Goal: Transaction & Acquisition: Purchase product/service

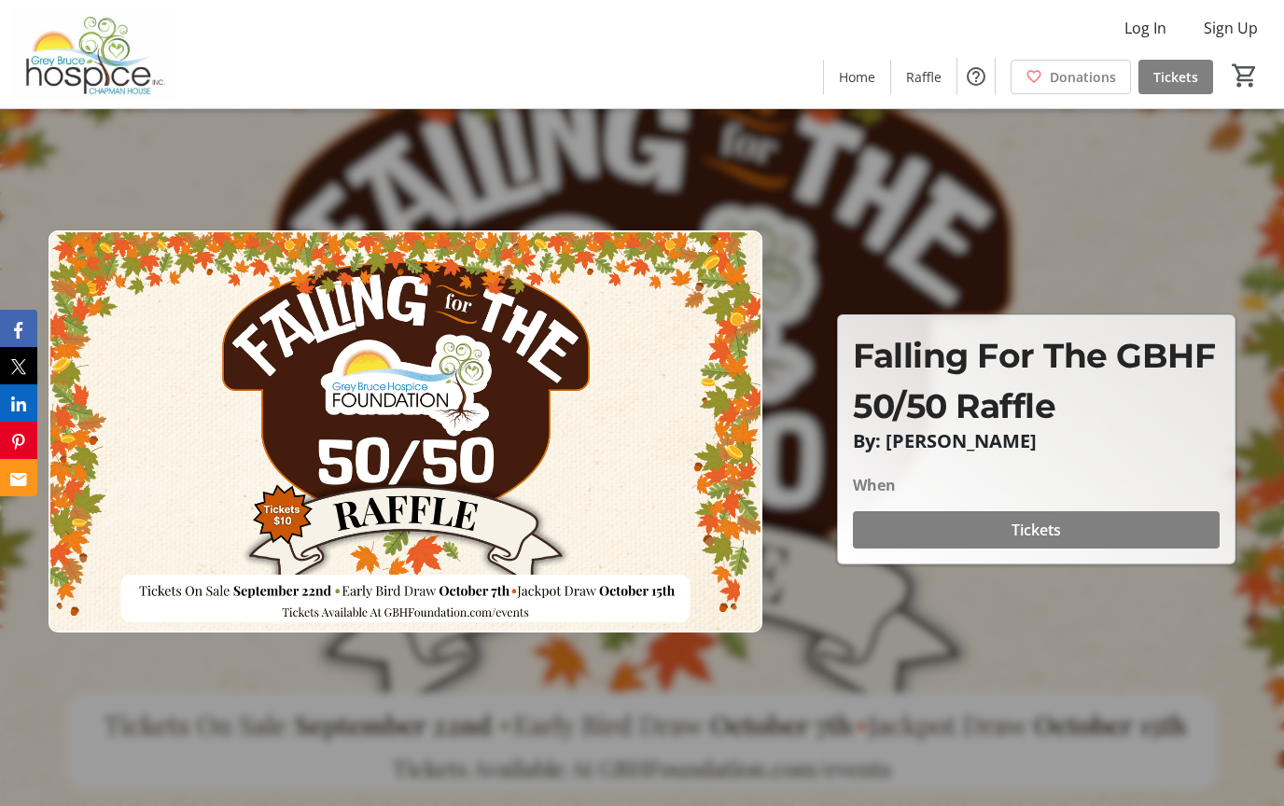
click at [1039, 541] on span "Tickets" at bounding box center [1035, 530] width 49 height 22
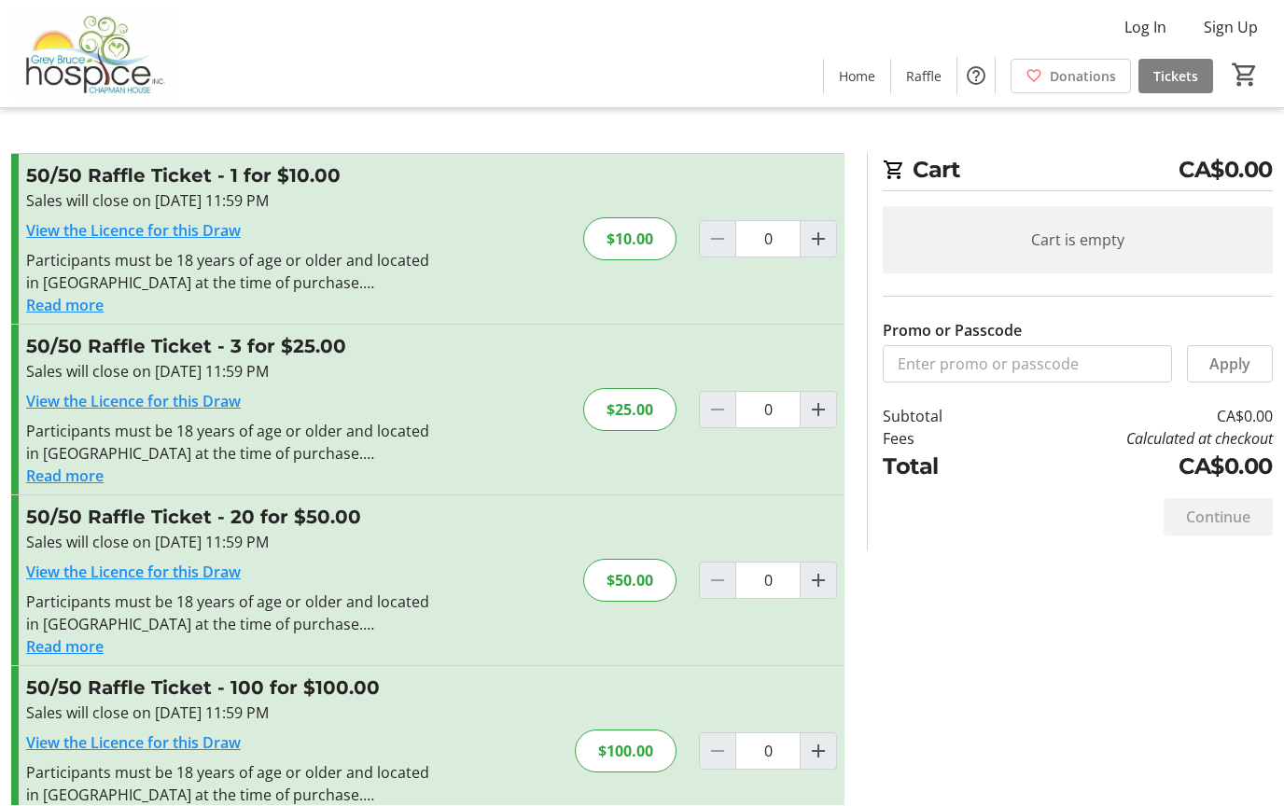
click at [826, 757] on mat-icon "Increment by one" at bounding box center [818, 752] width 22 height 22
type input "1"
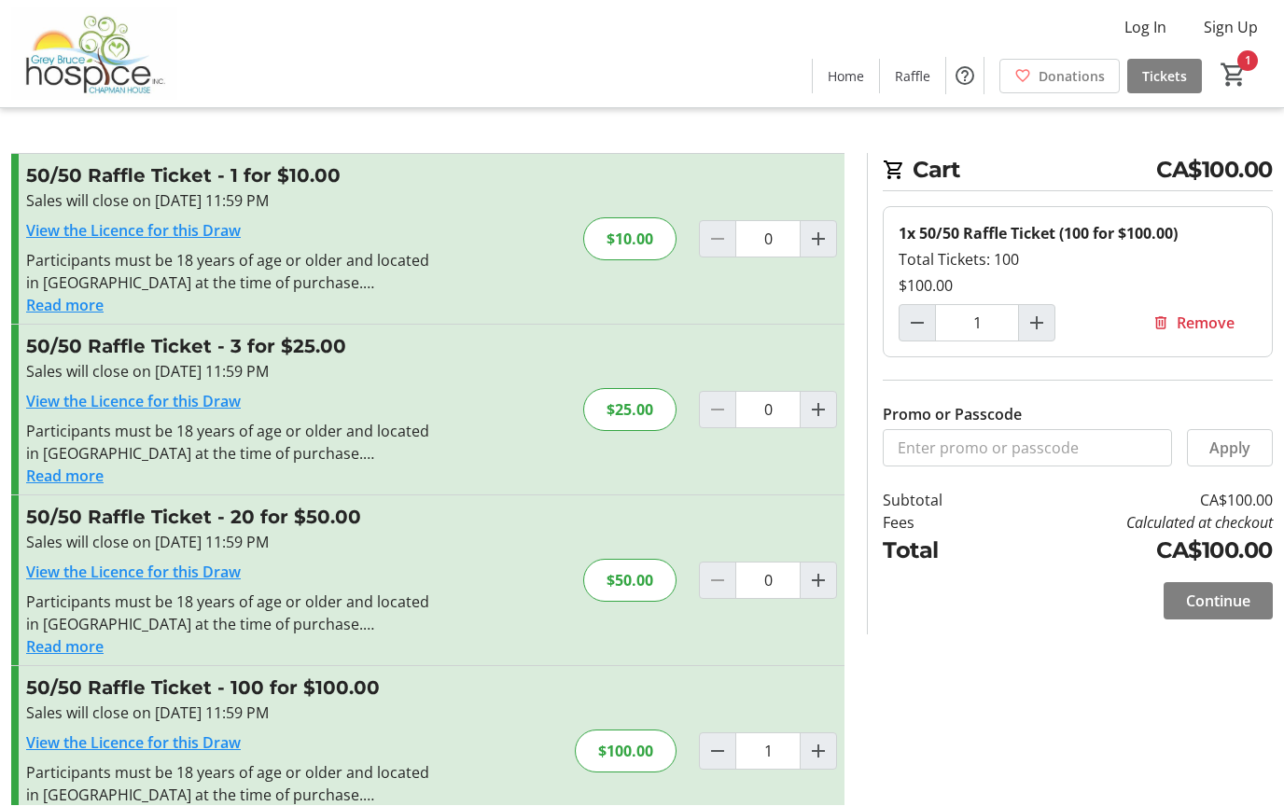
click at [64, 805] on div "Promo or Passcode Apply 50/50 Raffle Ticket - 1 for $10.00 Sales will close on …" at bounding box center [427, 506] width 833 height 705
click at [47, 805] on button "Read more" at bounding box center [64, 818] width 77 height 22
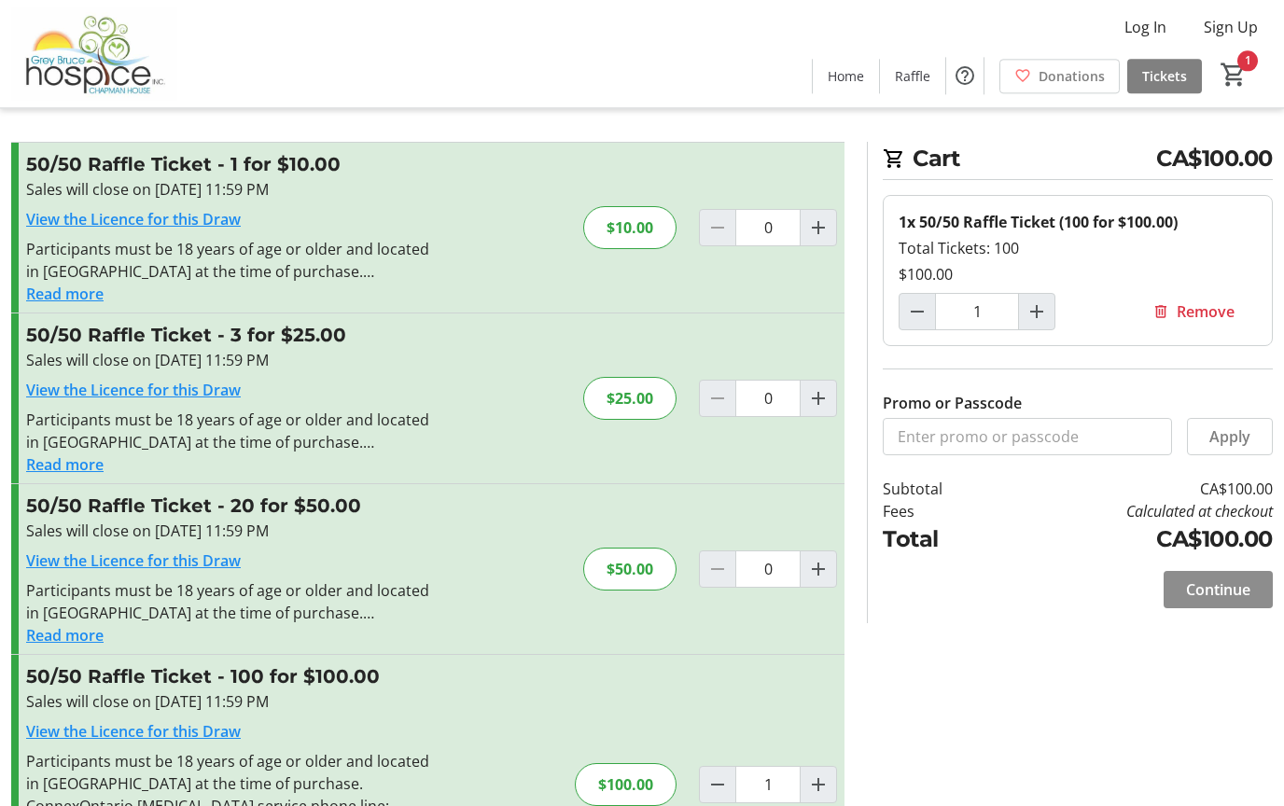
click at [1238, 587] on span "Continue" at bounding box center [1218, 590] width 64 height 22
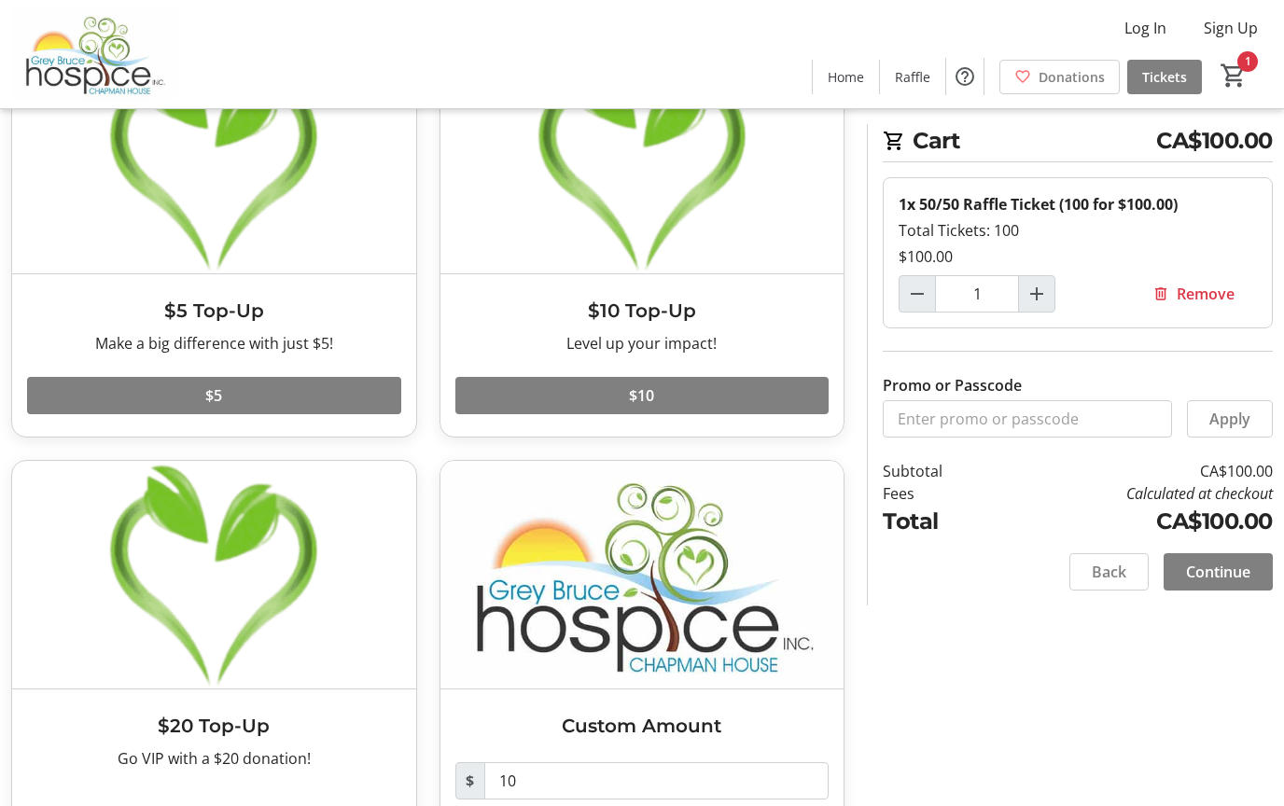
scroll to position [162, 0]
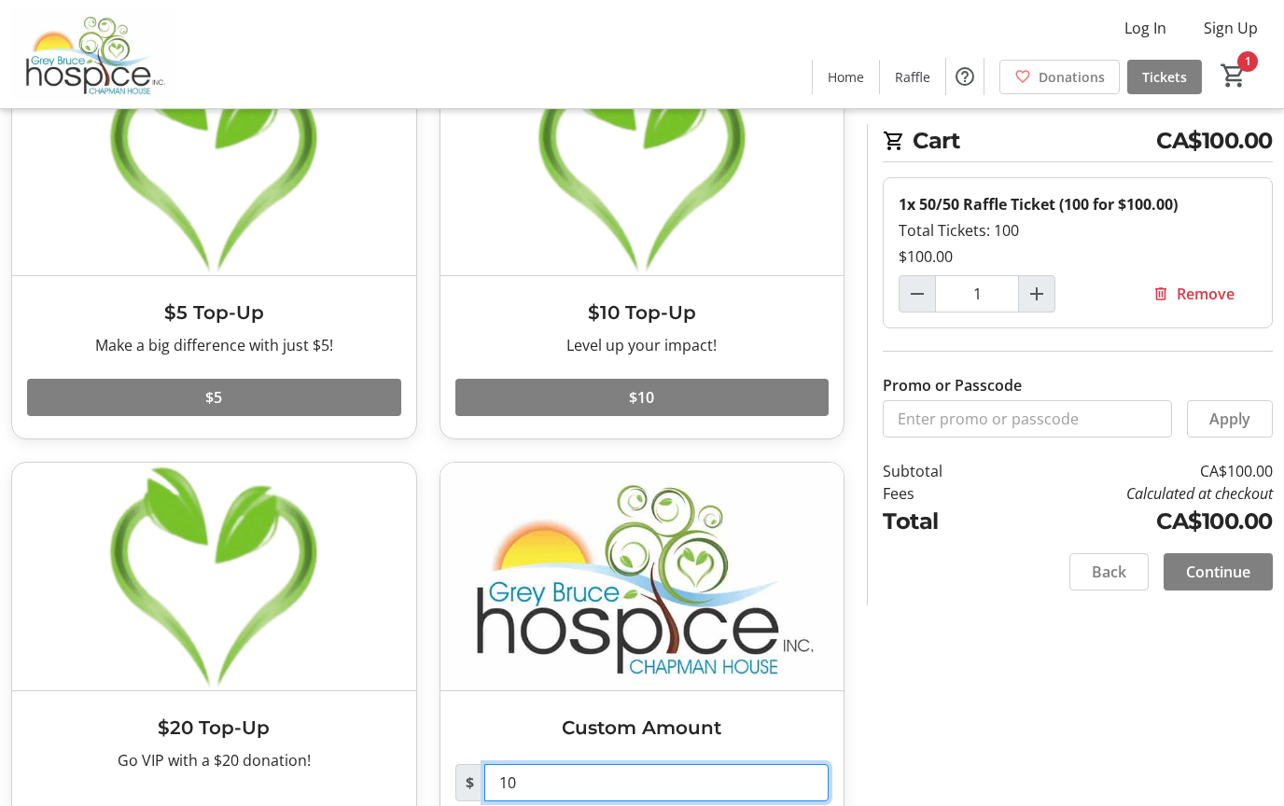
click at [542, 786] on input "10" at bounding box center [656, 782] width 345 height 37
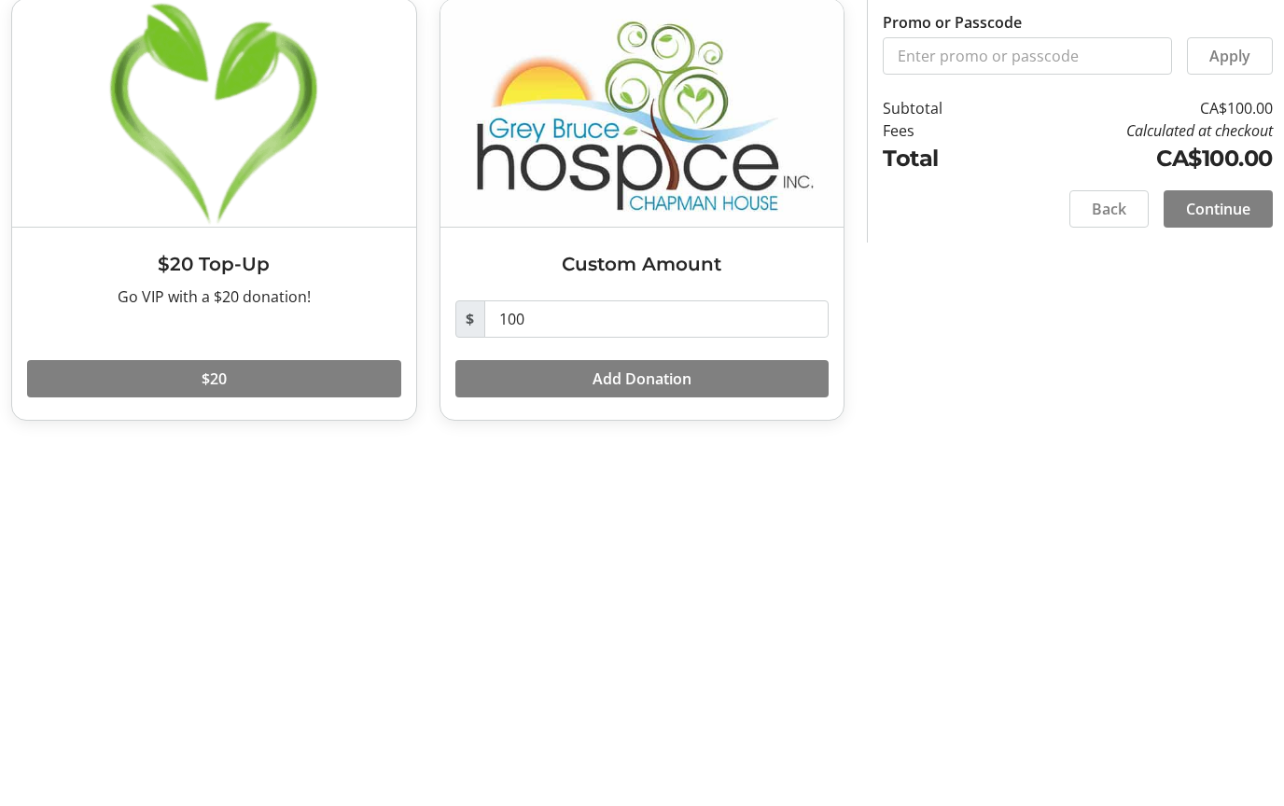
scroll to position [161, 0]
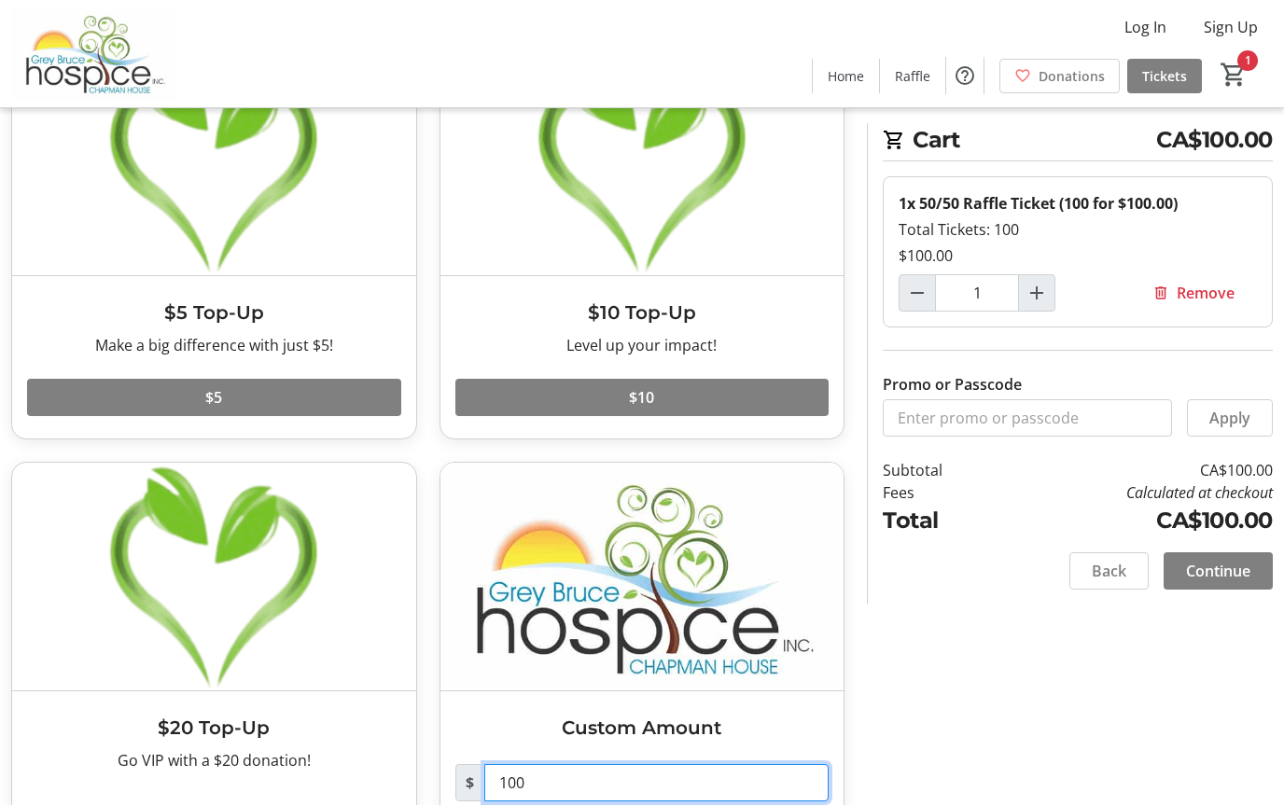
type input "100"
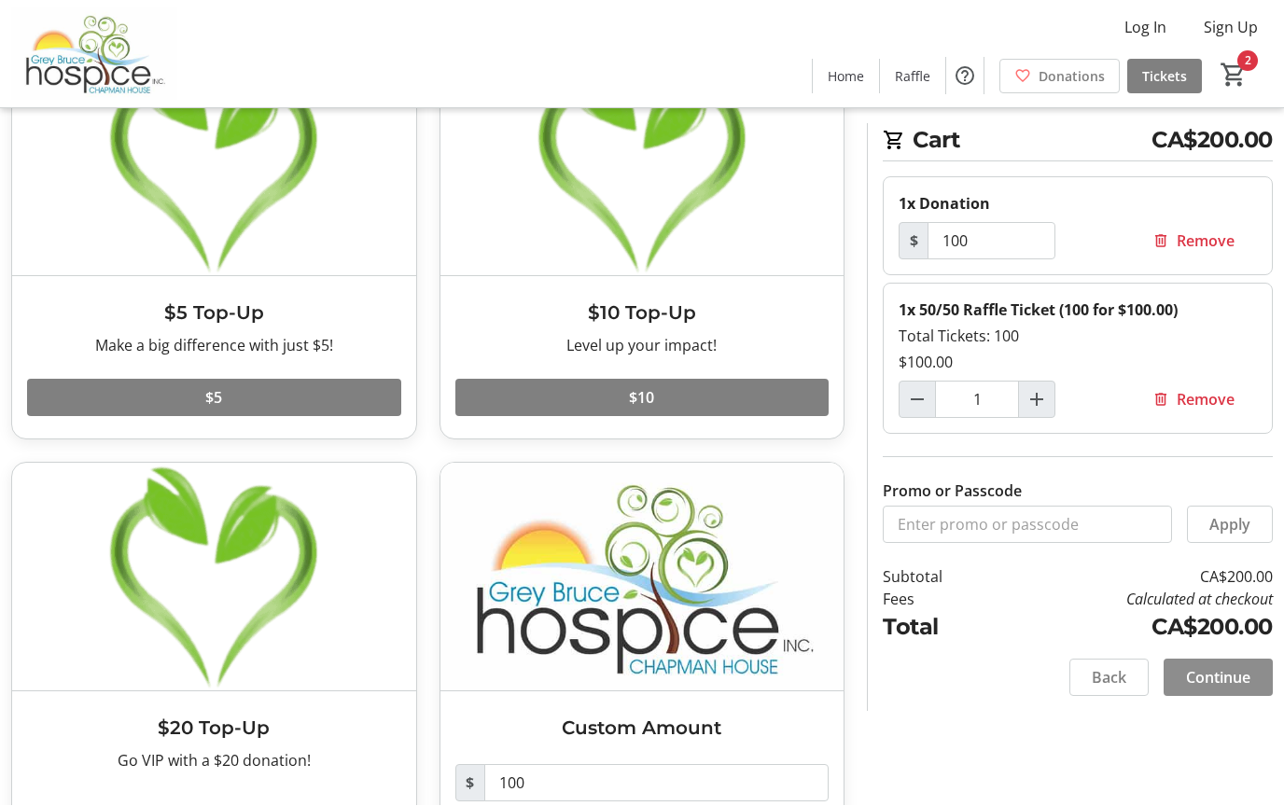
click at [1227, 678] on span "Continue" at bounding box center [1218, 678] width 64 height 22
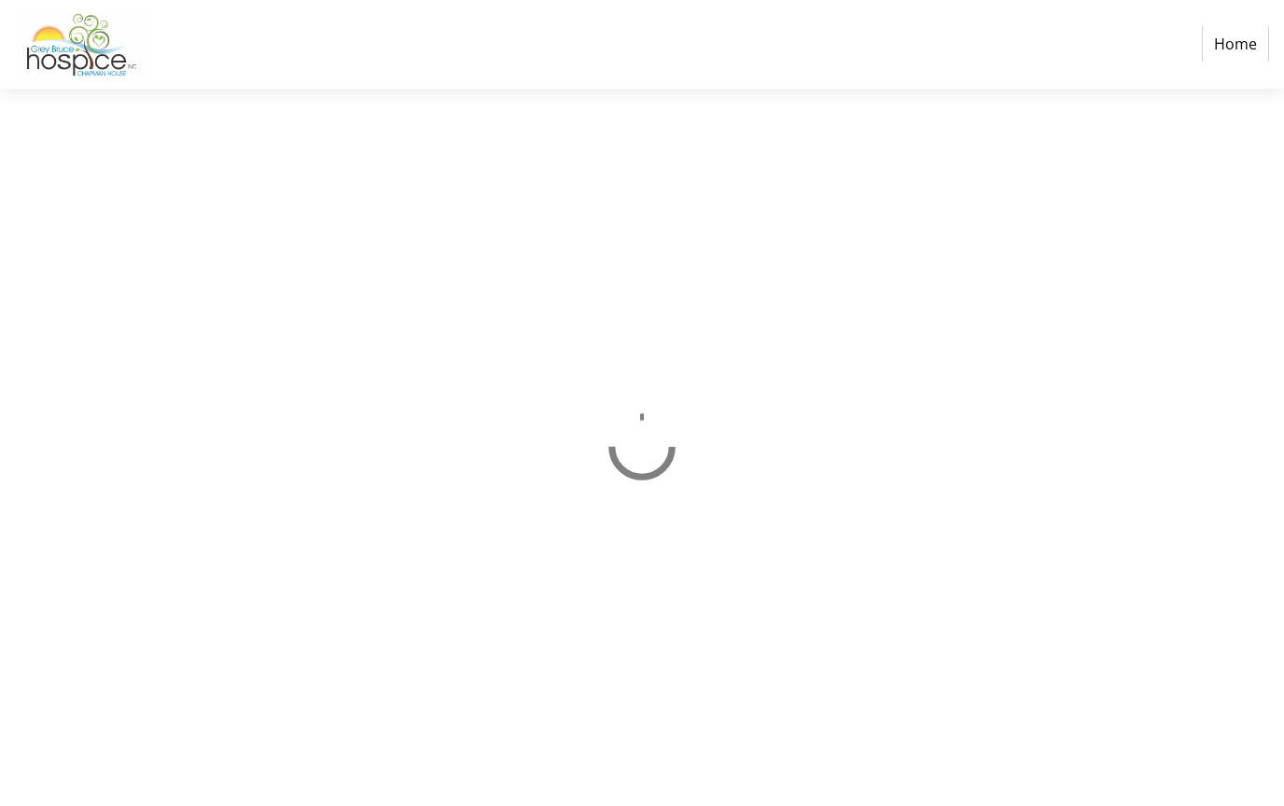
scroll to position [1, 0]
select select "CA"
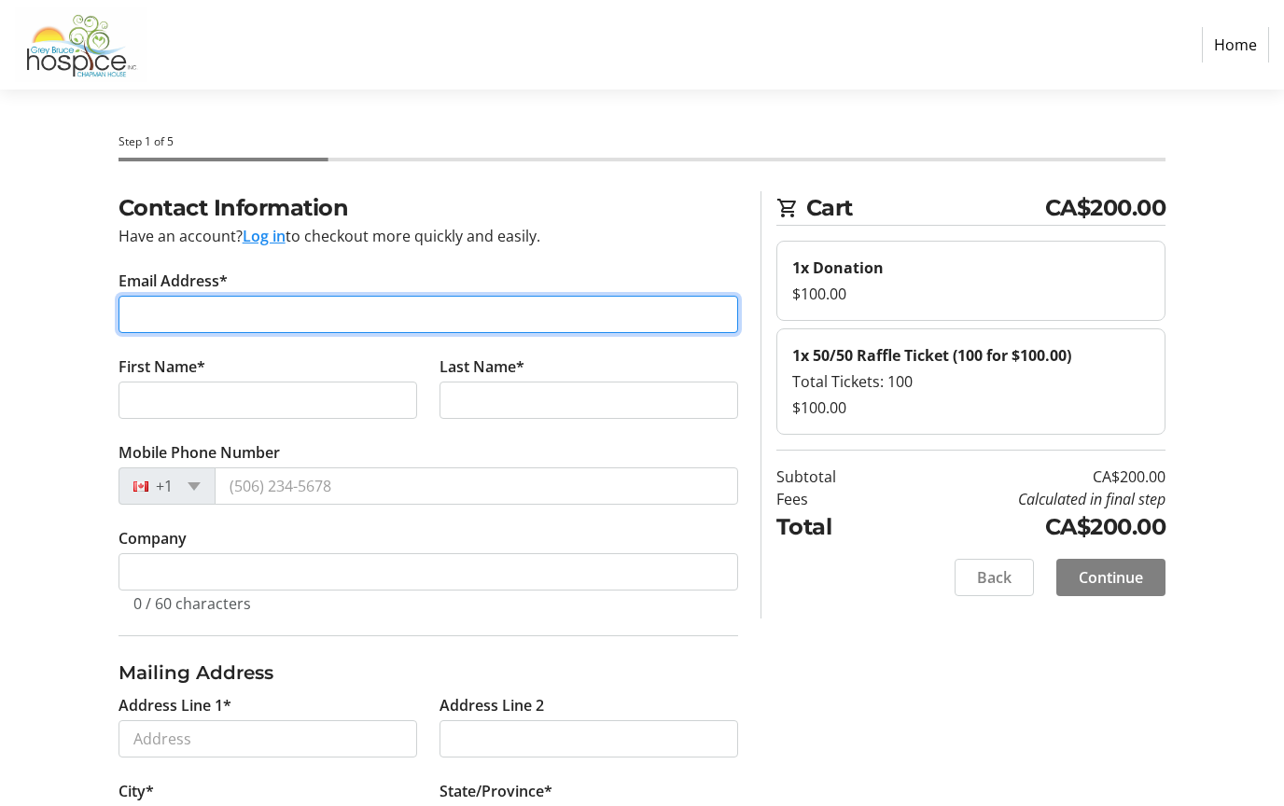
click at [286, 328] on input "Email Address*" at bounding box center [428, 314] width 620 height 37
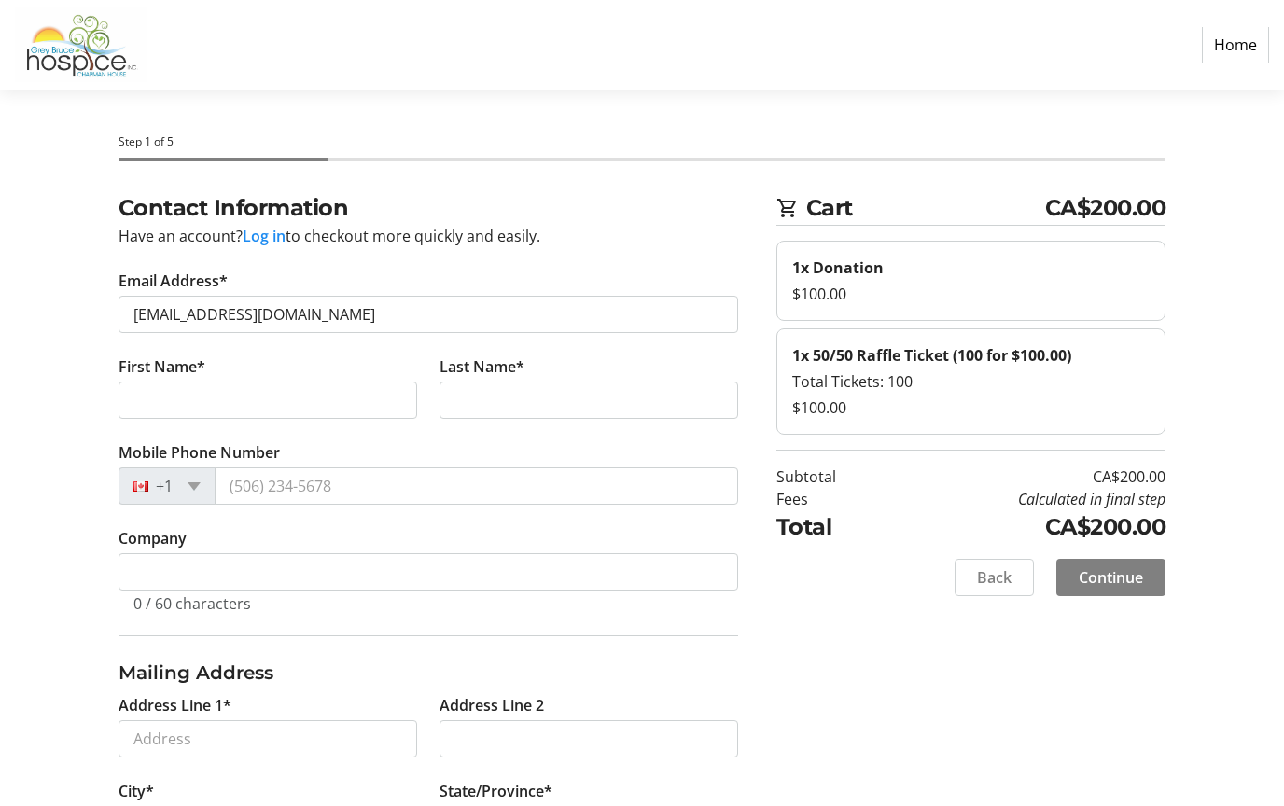
type input "[EMAIL_ADDRESS][DOMAIN_NAME]"
click at [287, 398] on input "First Name*" at bounding box center [267, 400] width 299 height 37
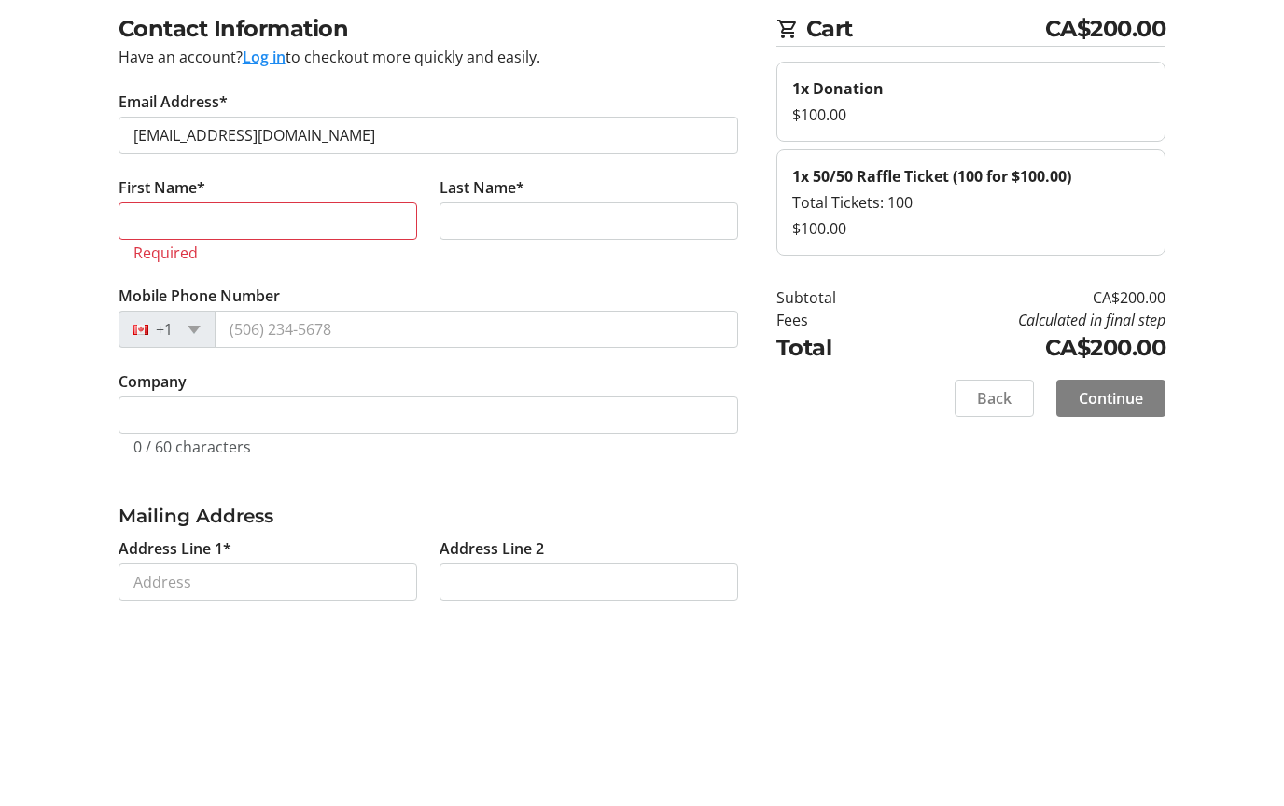
scroll to position [180, 0]
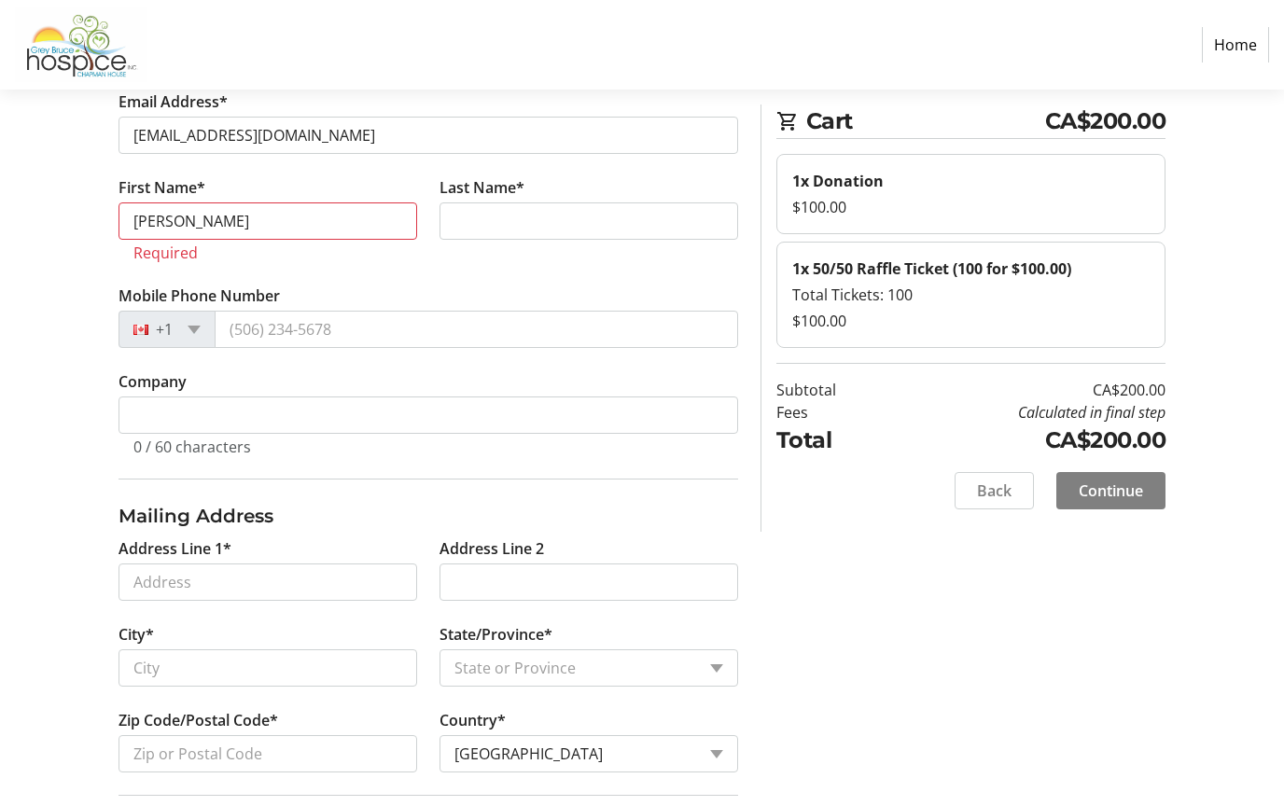
type input "[PERSON_NAME]"
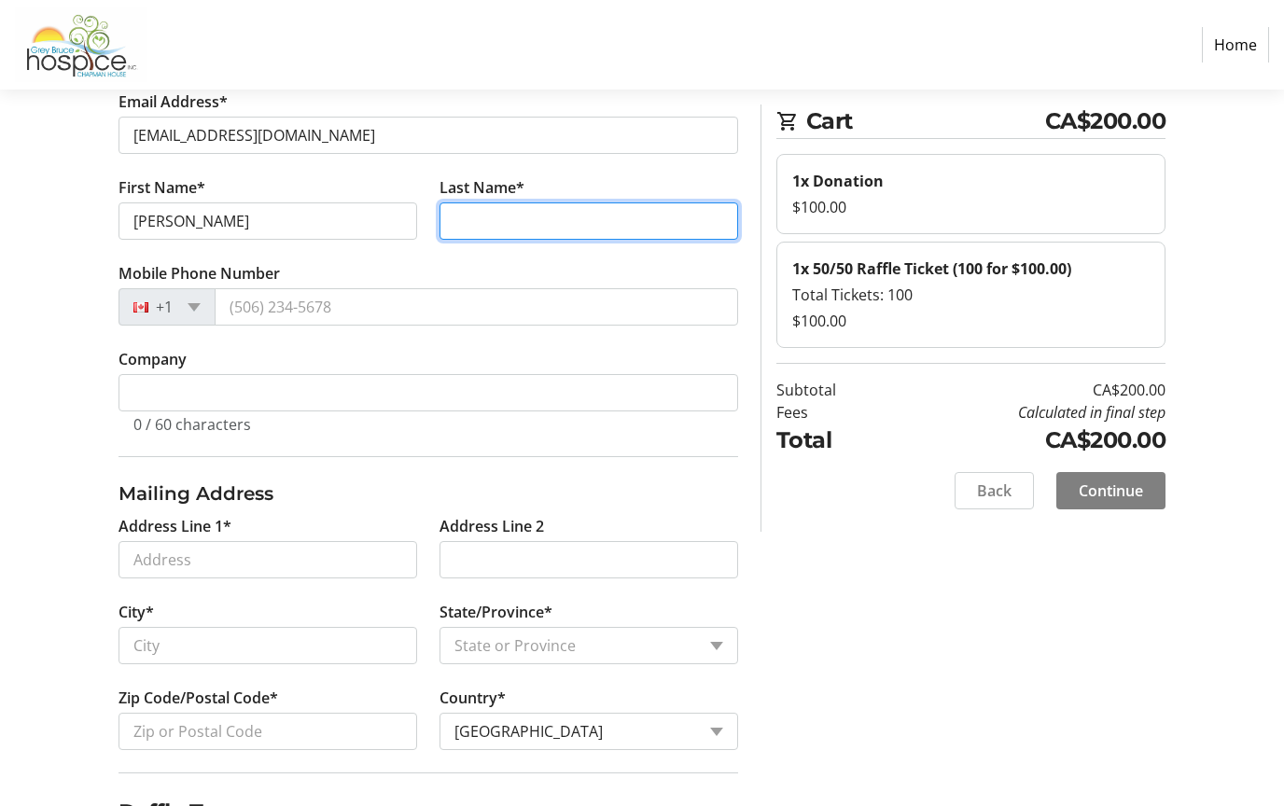
click at [584, 218] on input "Last Name*" at bounding box center [588, 220] width 299 height 37
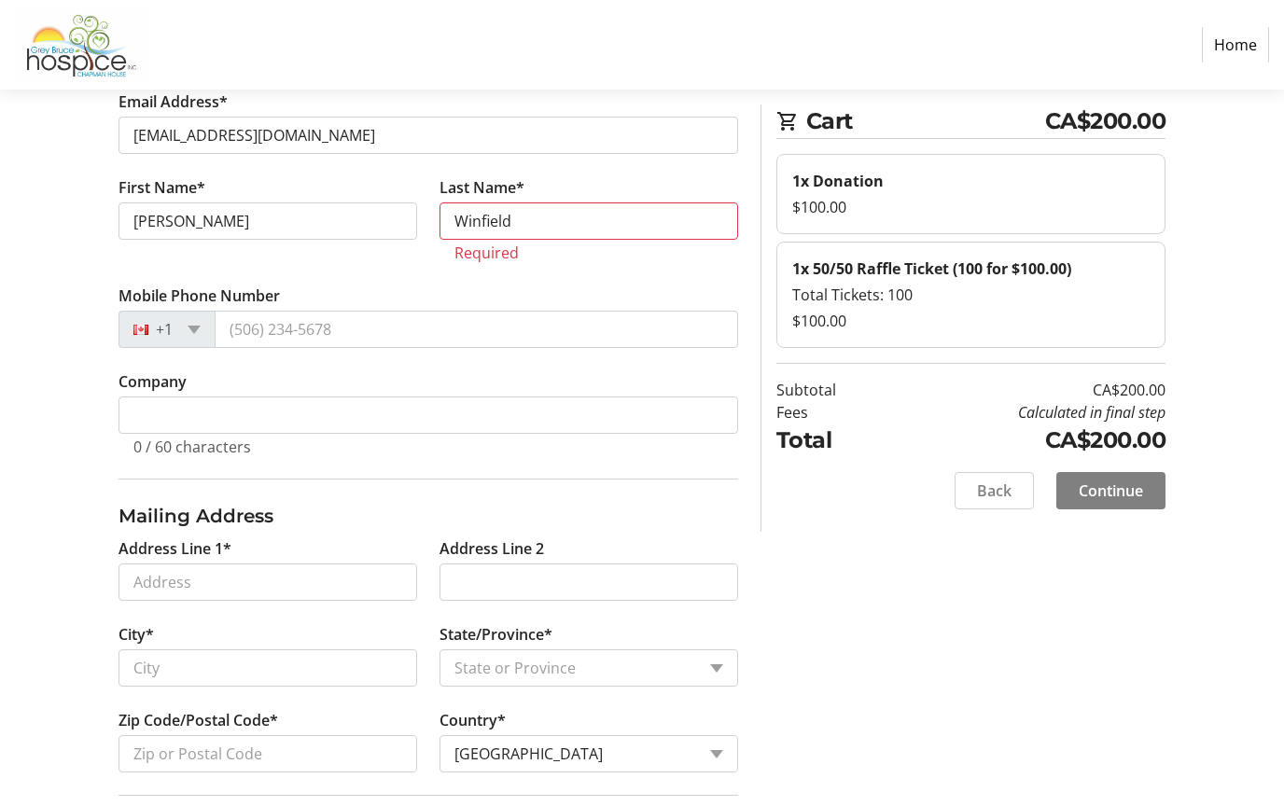
type input "Winfield"
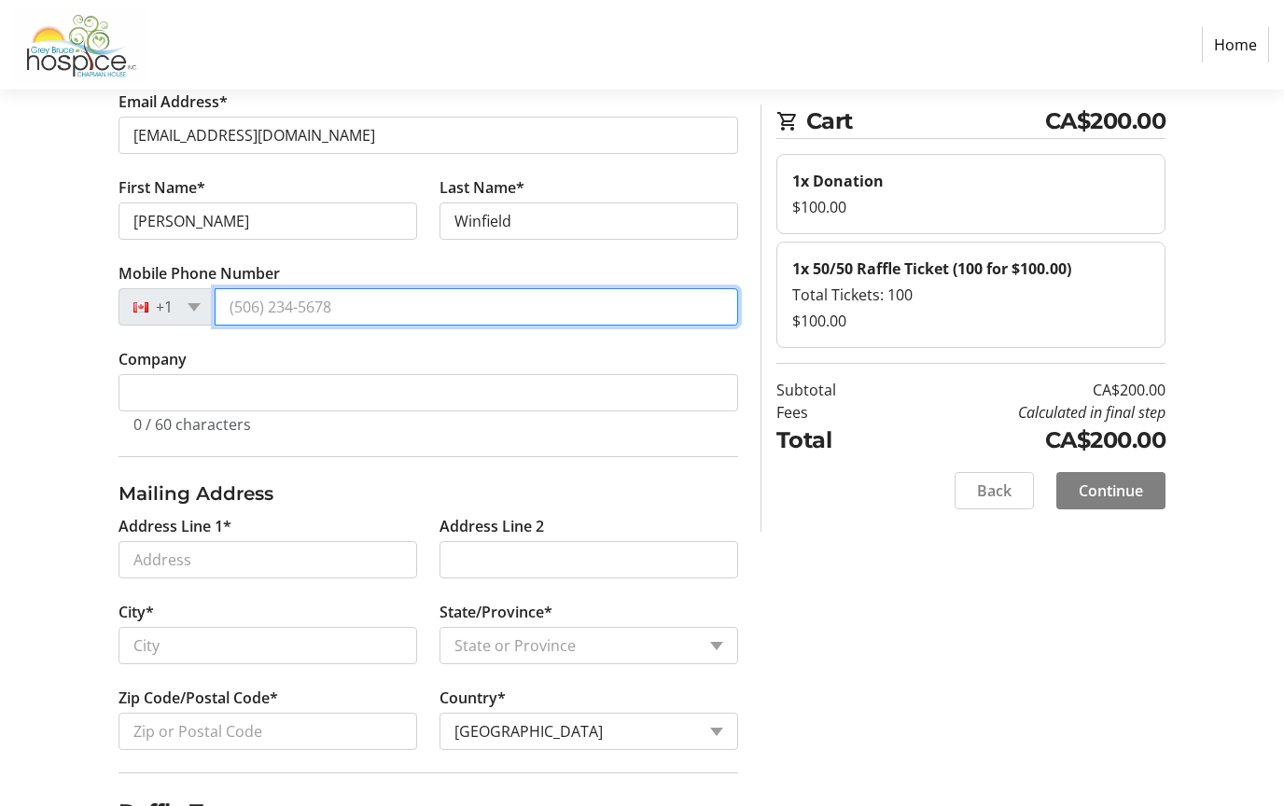
click at [378, 309] on input "Mobile Phone Number" at bounding box center [476, 306] width 523 height 37
type input "(519) 372"
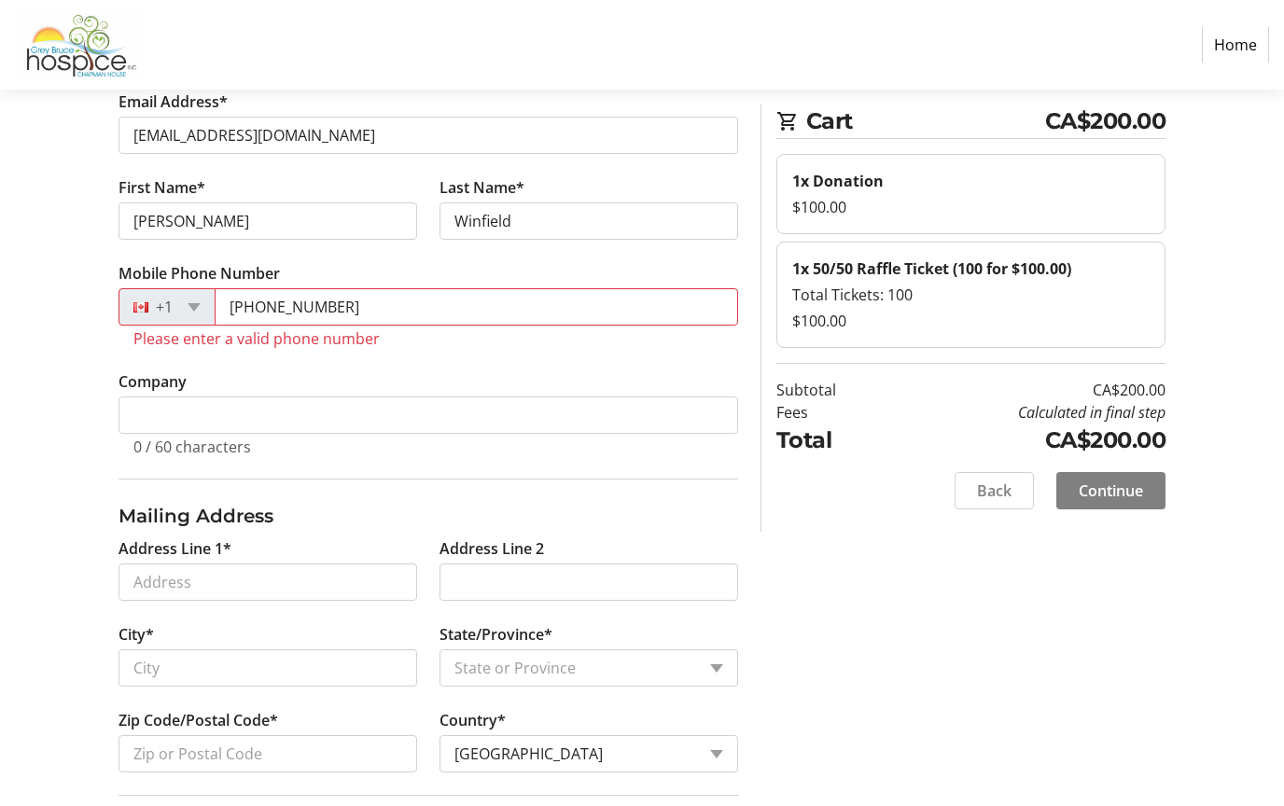
type input "[PHONE_NUMBER]"
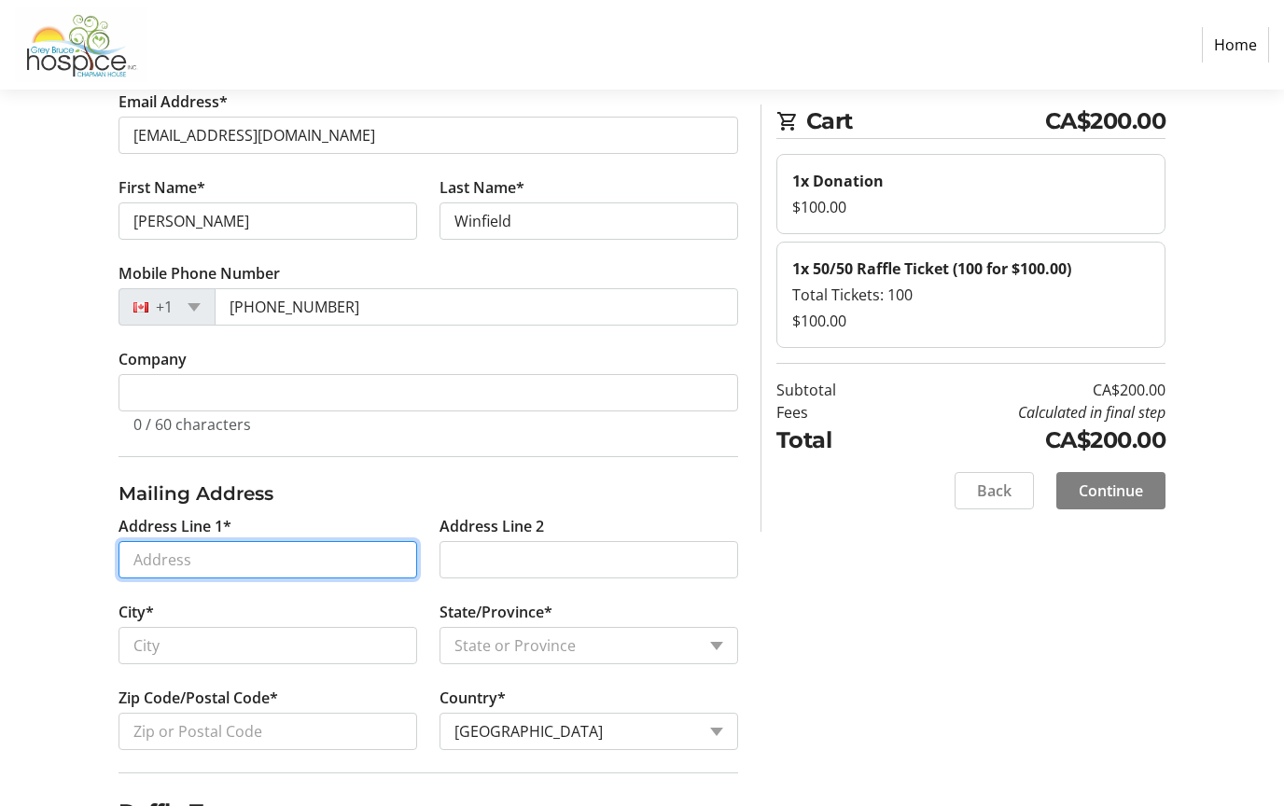
click at [283, 564] on input "Address Line 1*" at bounding box center [267, 559] width 299 height 37
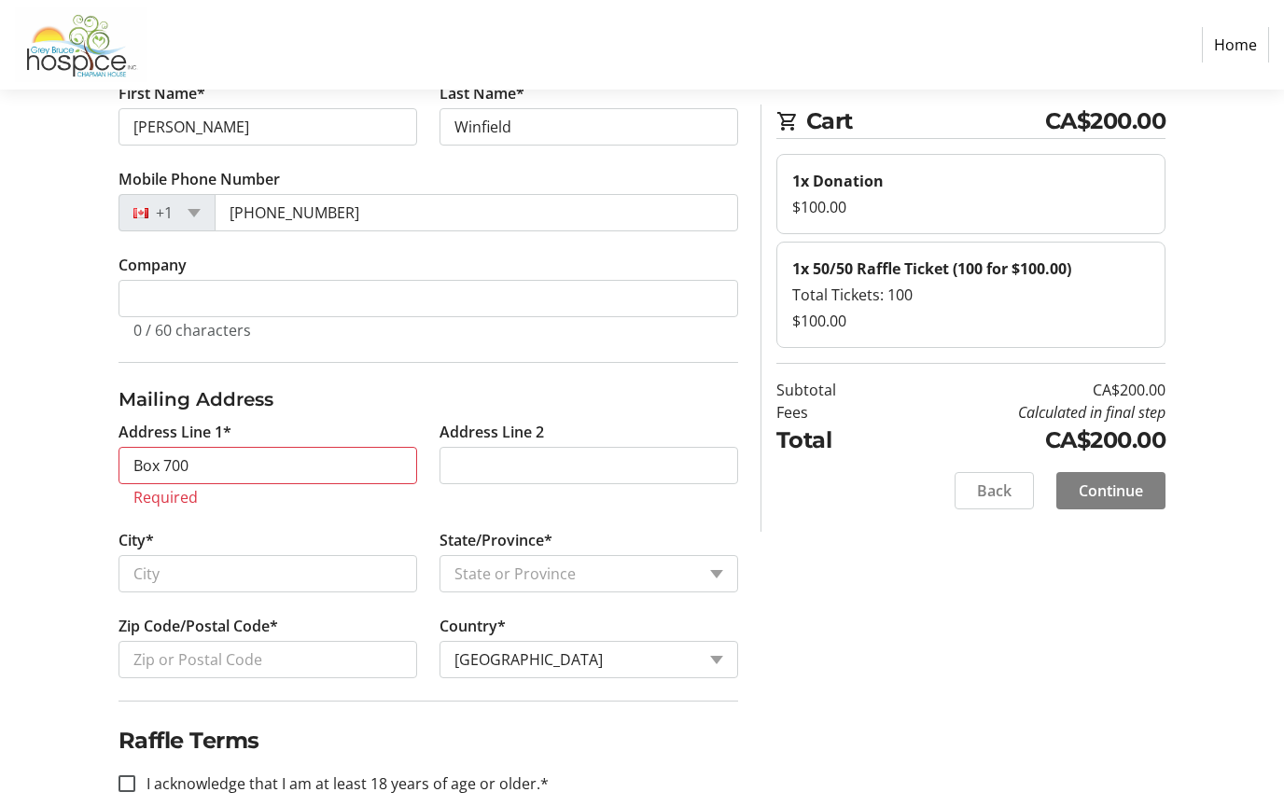
type input "Box 700"
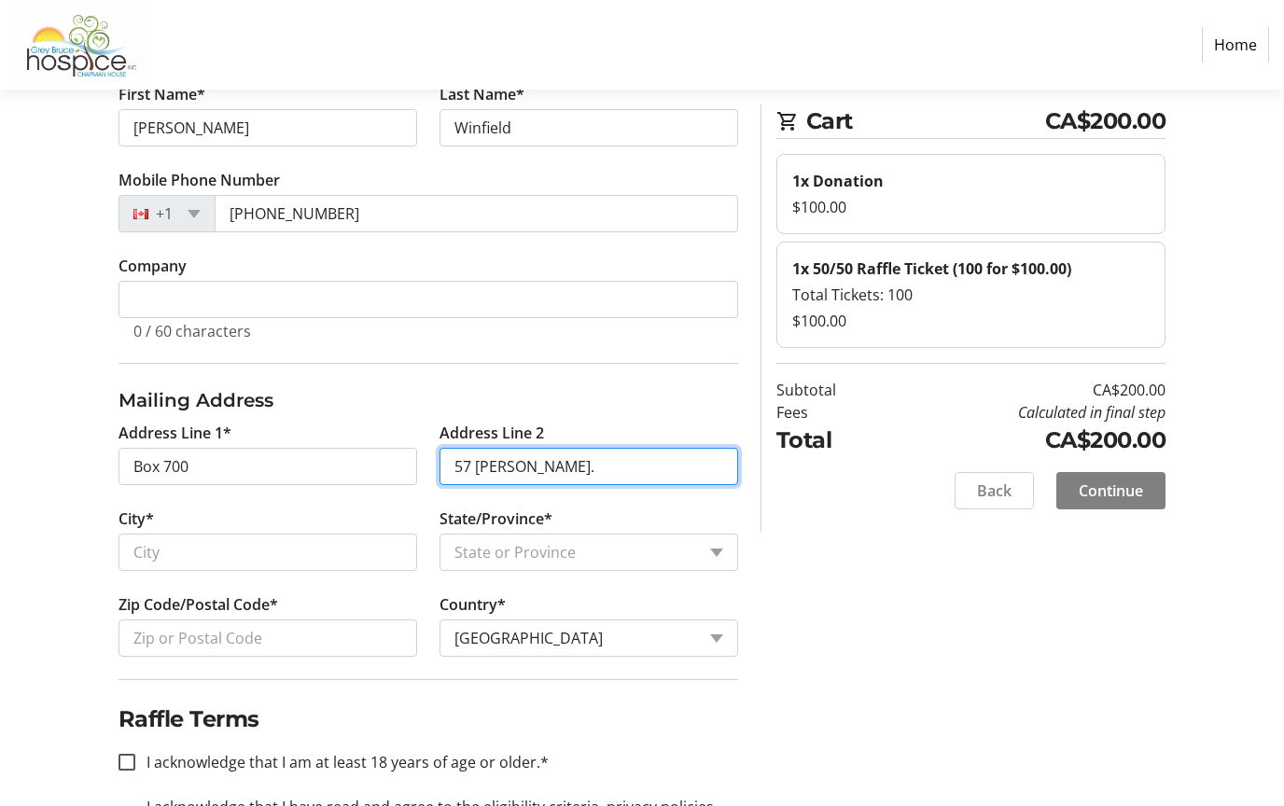
type input "57 [PERSON_NAME]."
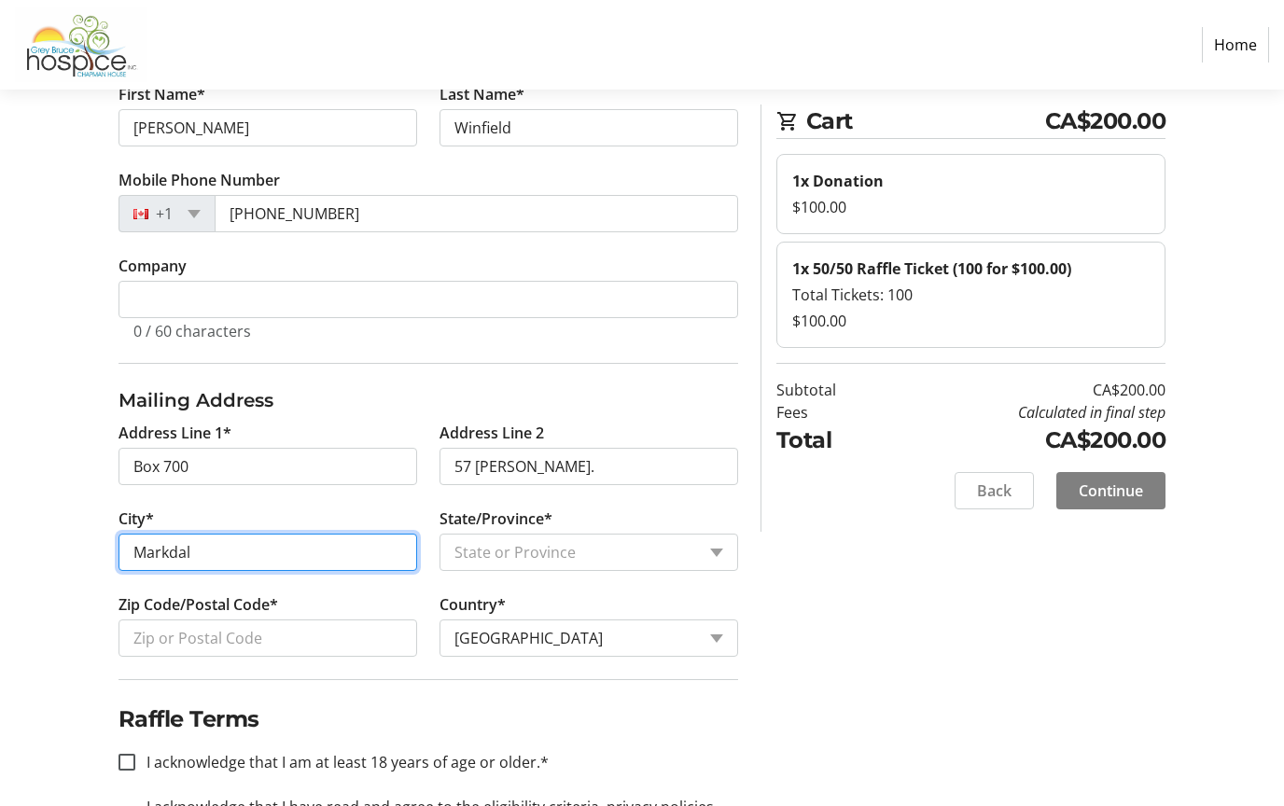
type input "Markdale"
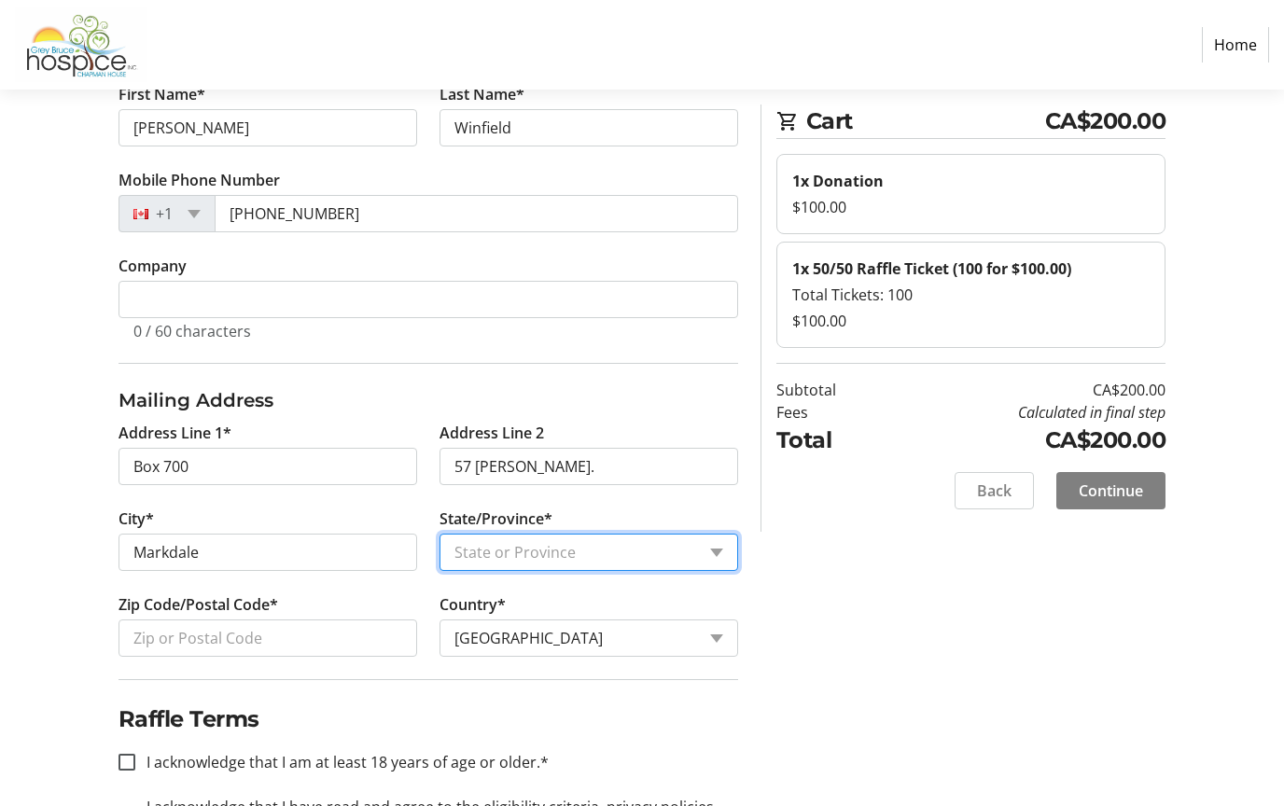
select select "ON"
type input "Markdale"
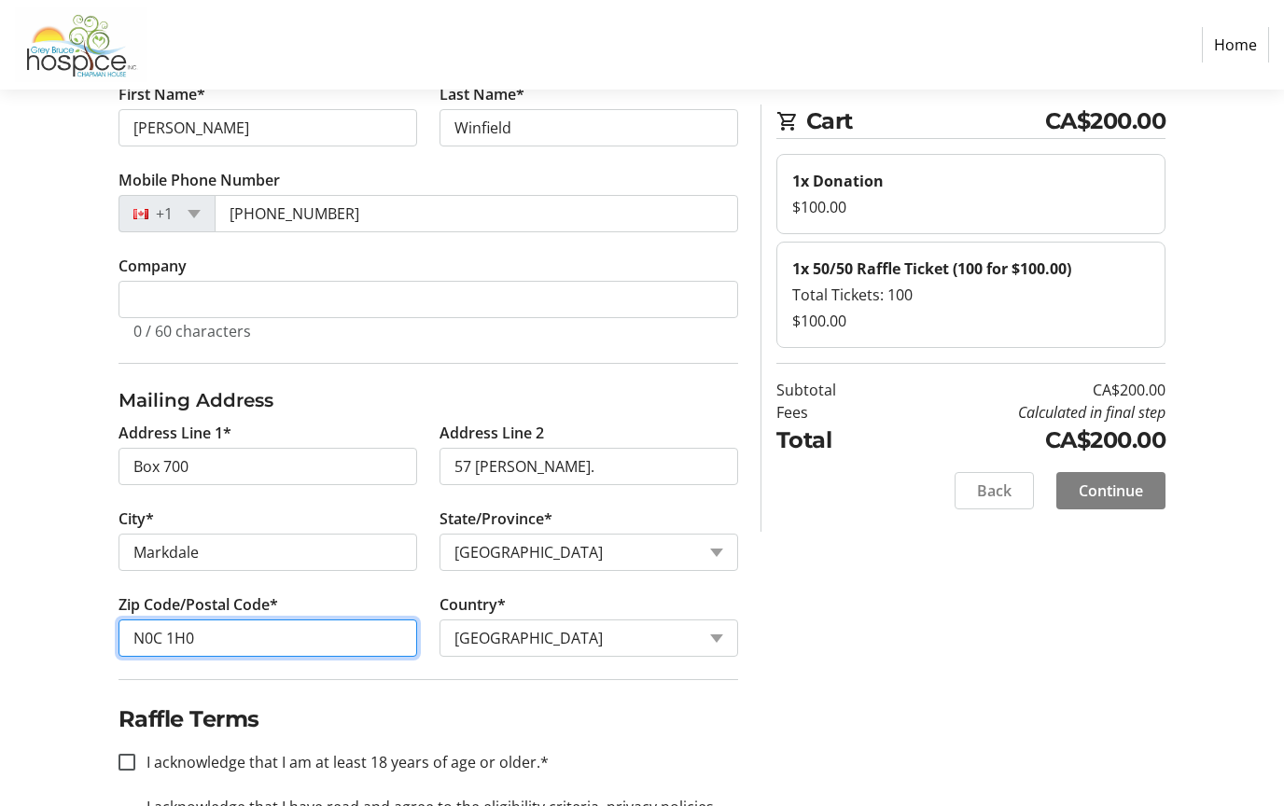
type input "N0C 1H0"
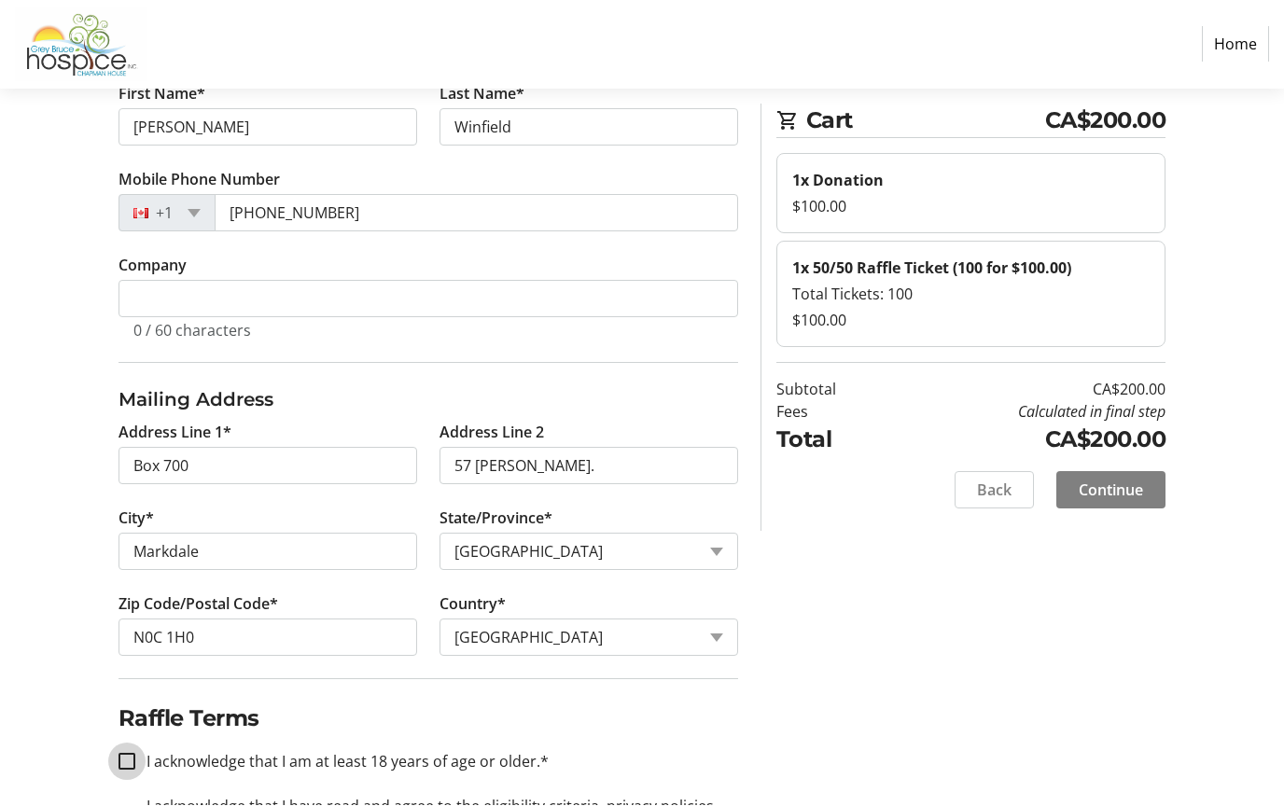
click at [126, 768] on input "I acknowledge that I am at least 18 years of age or older.*" at bounding box center [126, 762] width 17 height 17
checkbox input "true"
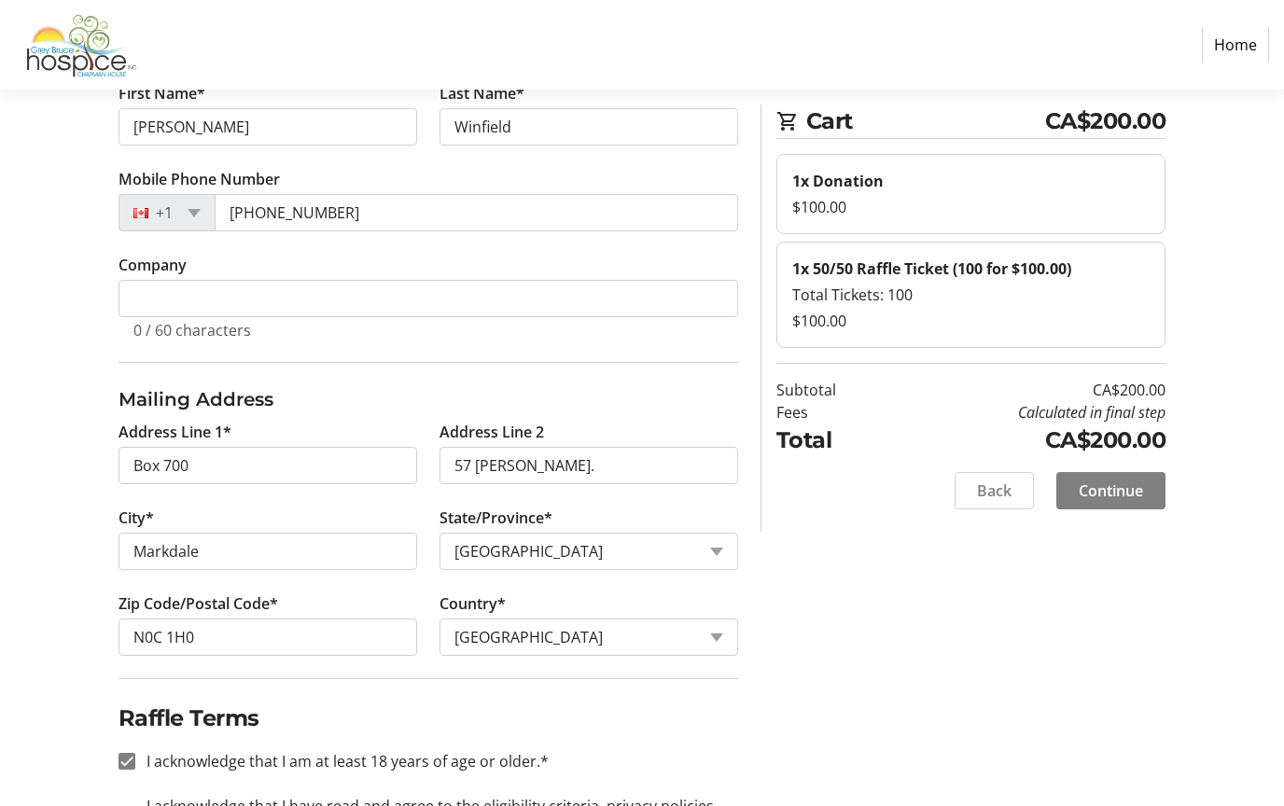
click at [1126, 488] on span "Continue" at bounding box center [1111, 491] width 64 height 22
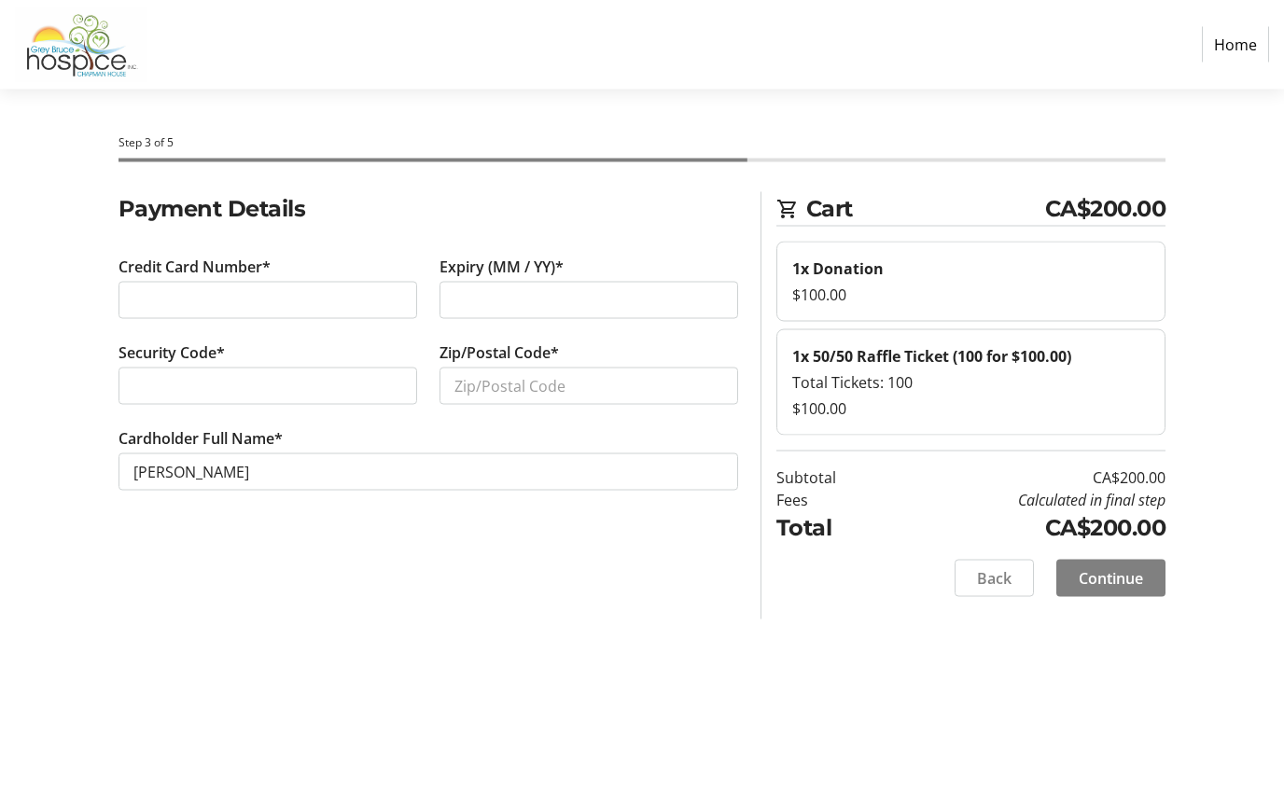
click at [0, 805] on com-1password-button at bounding box center [0, 806] width 0 height 0
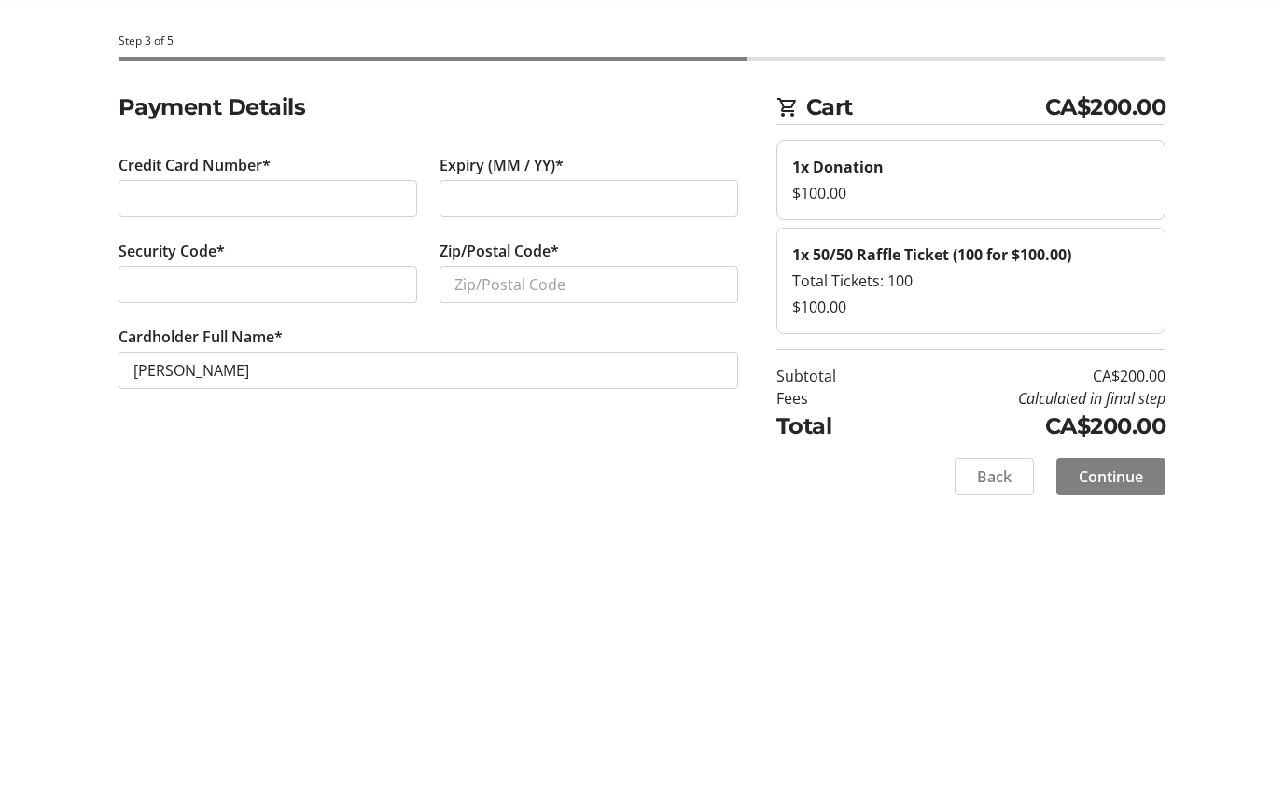
scroll to position [102, 0]
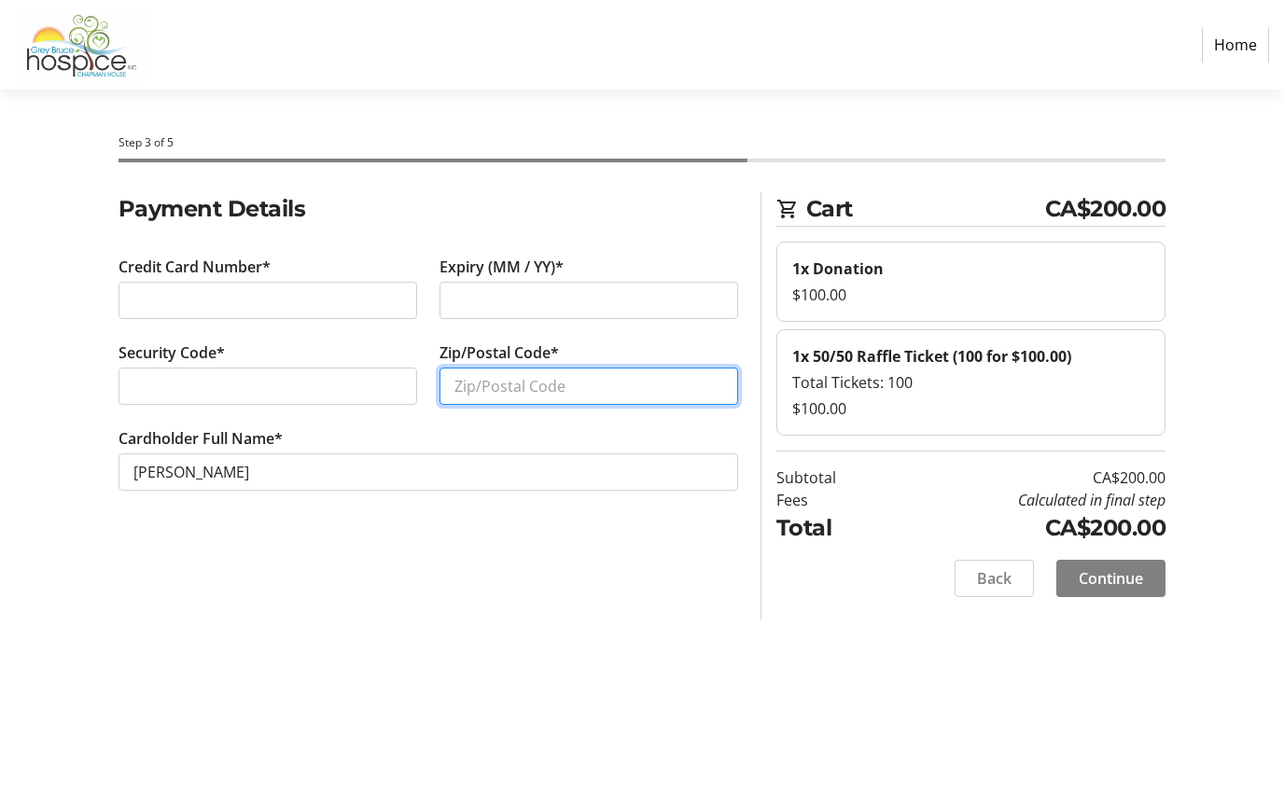
click at [526, 368] on input "Zip/Postal Code*" at bounding box center [588, 386] width 299 height 37
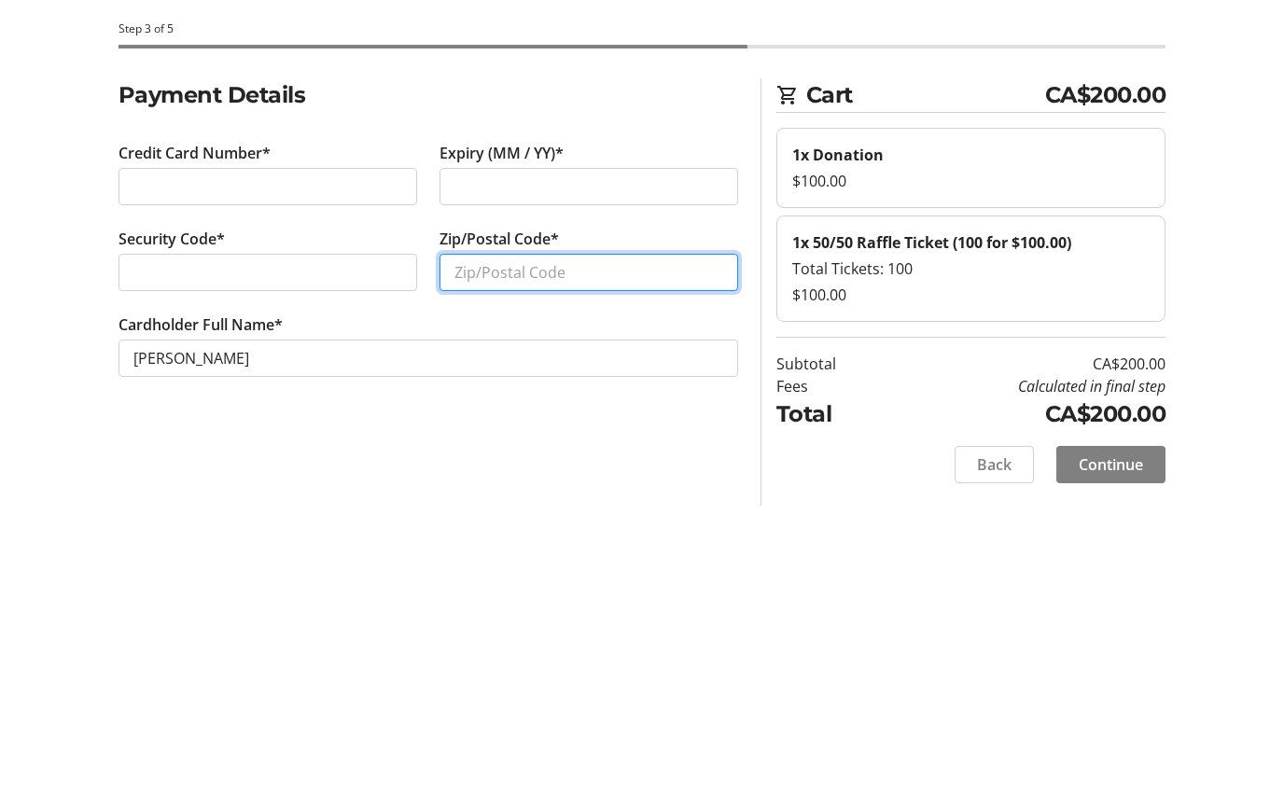
type input "5"
type input "N0C1H0"
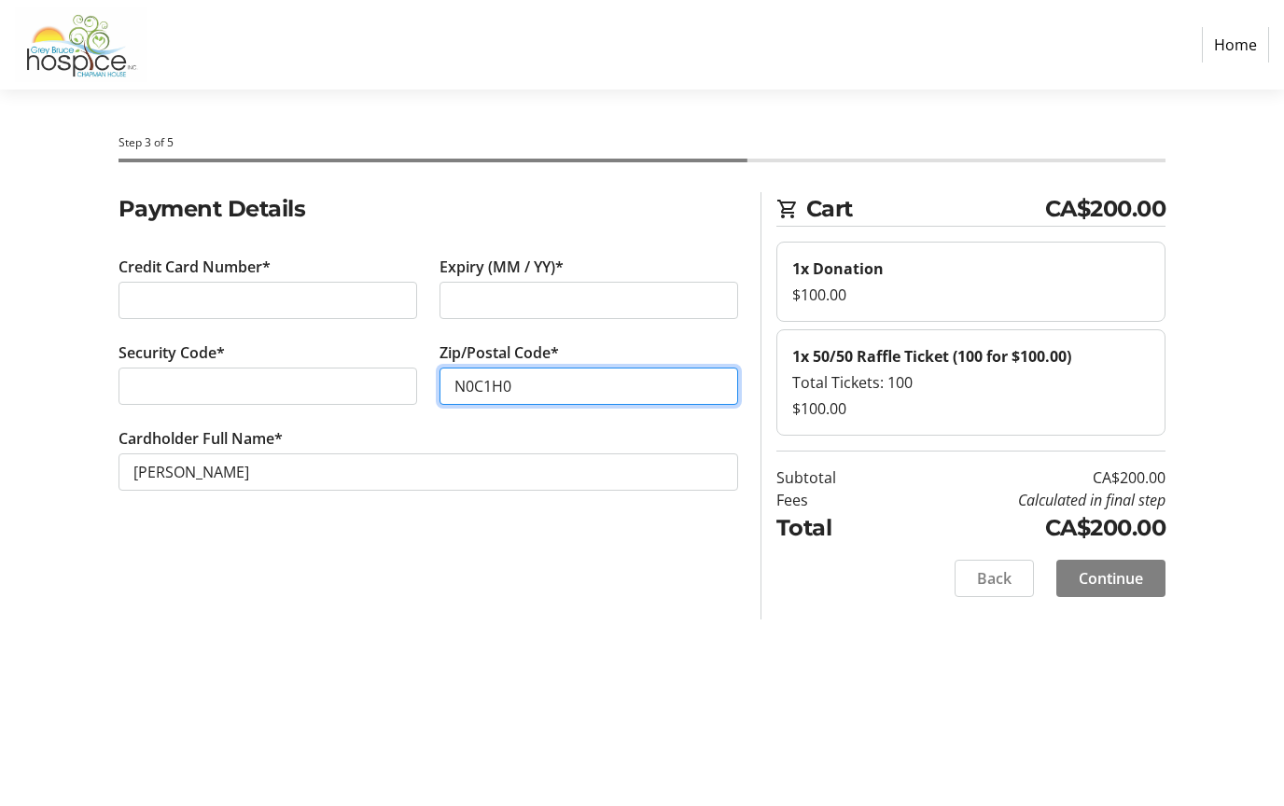
click at [601, 368] on input "N0C1H0" at bounding box center [588, 386] width 299 height 37
type input "N0C 1H0"
click at [587, 553] on div "Step 3 of 5 Cart CA$200.00 1x Donation $100.00 1x 50/50 Raffle Ticket (100 for …" at bounding box center [642, 448] width 1284 height 717
click at [1126, 578] on span "Continue" at bounding box center [1111, 578] width 64 height 22
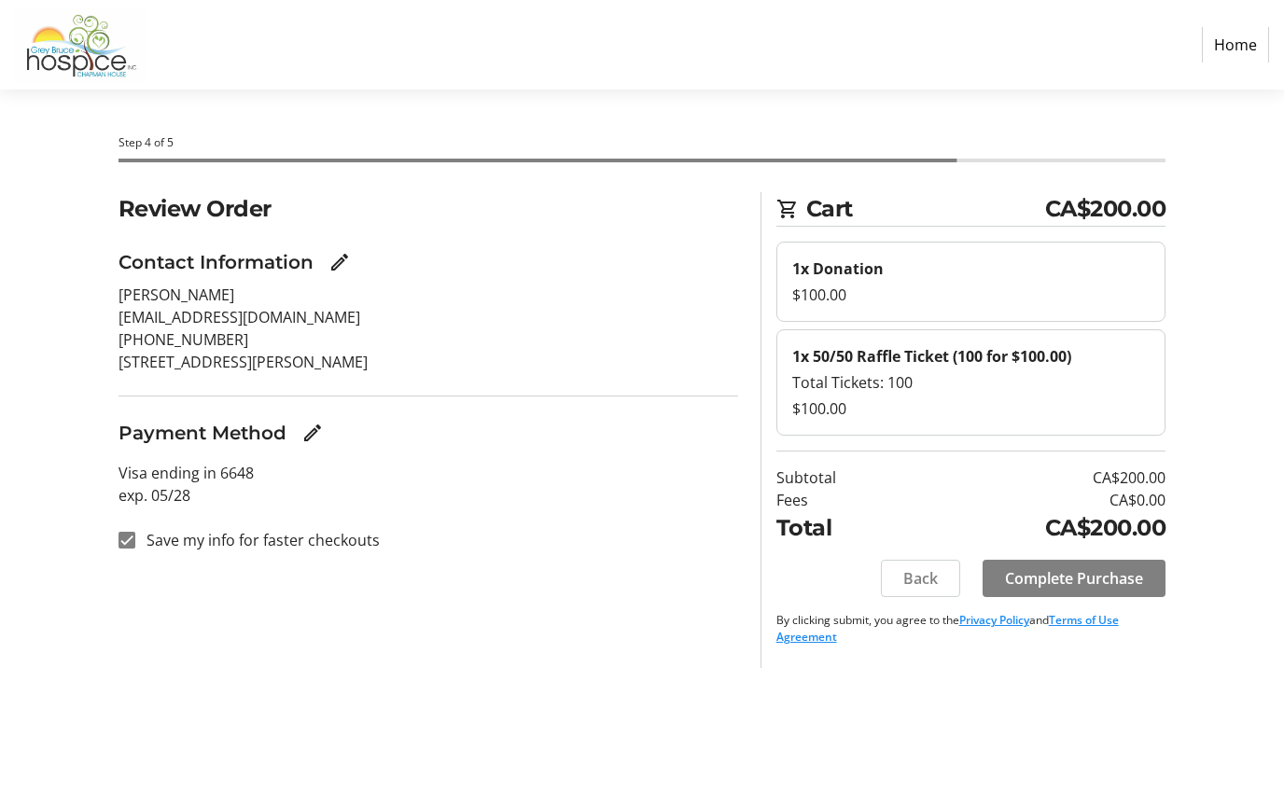
click at [1103, 577] on span "Complete Purchase" at bounding box center [1074, 578] width 138 height 22
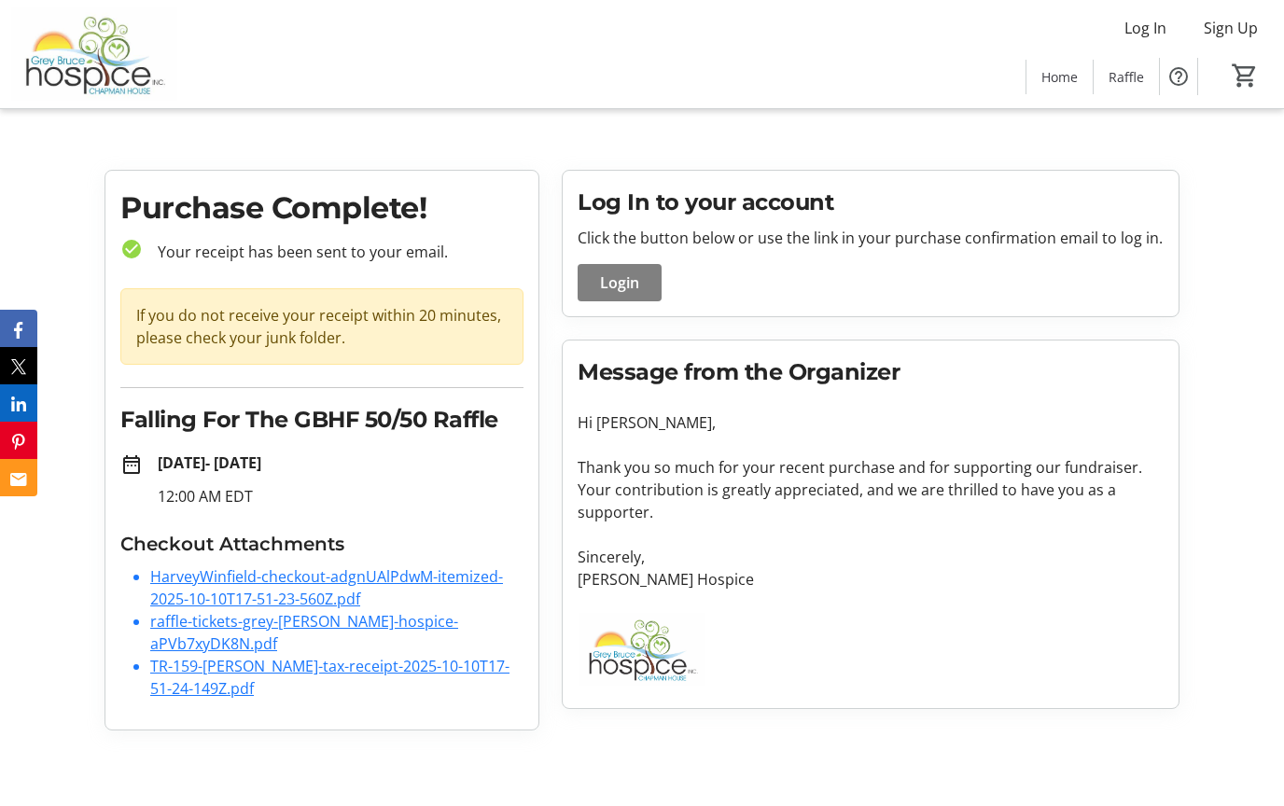
click at [289, 611] on link "raffle-tickets-grey-[PERSON_NAME]-hospice-aPVb7xyDK8N.pdf" at bounding box center [304, 632] width 308 height 43
